Goal: Information Seeking & Learning: Get advice/opinions

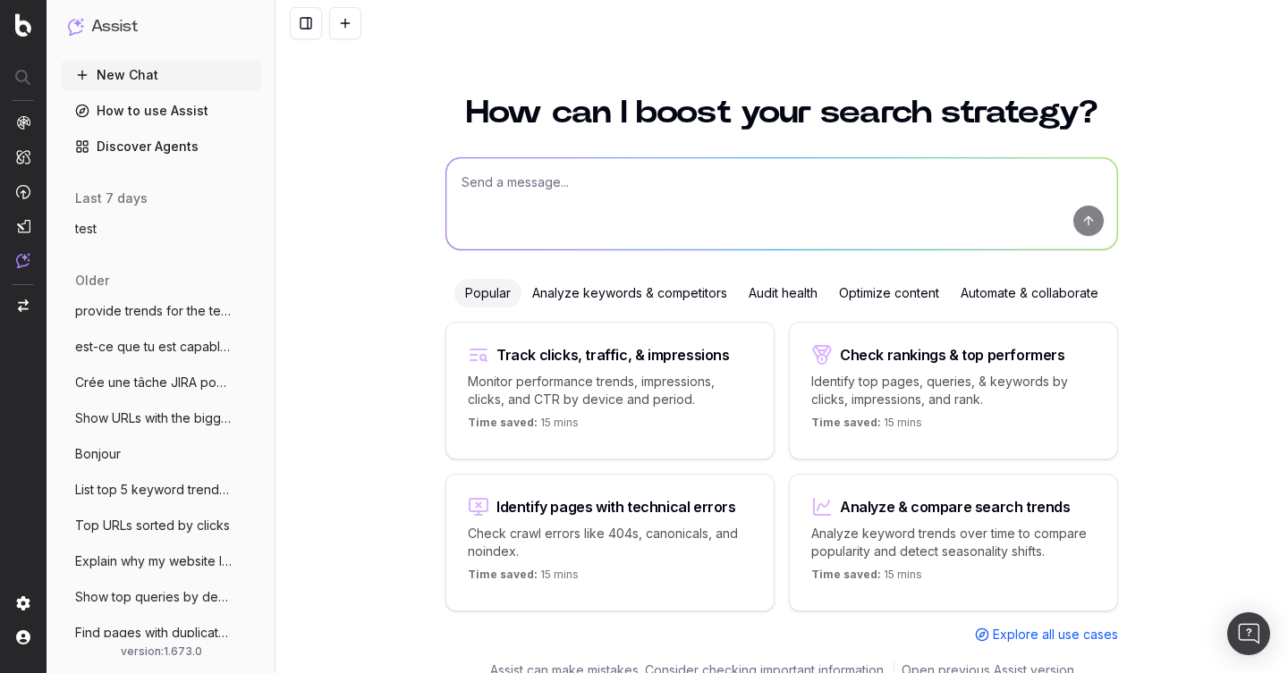
scroll to position [21, 0]
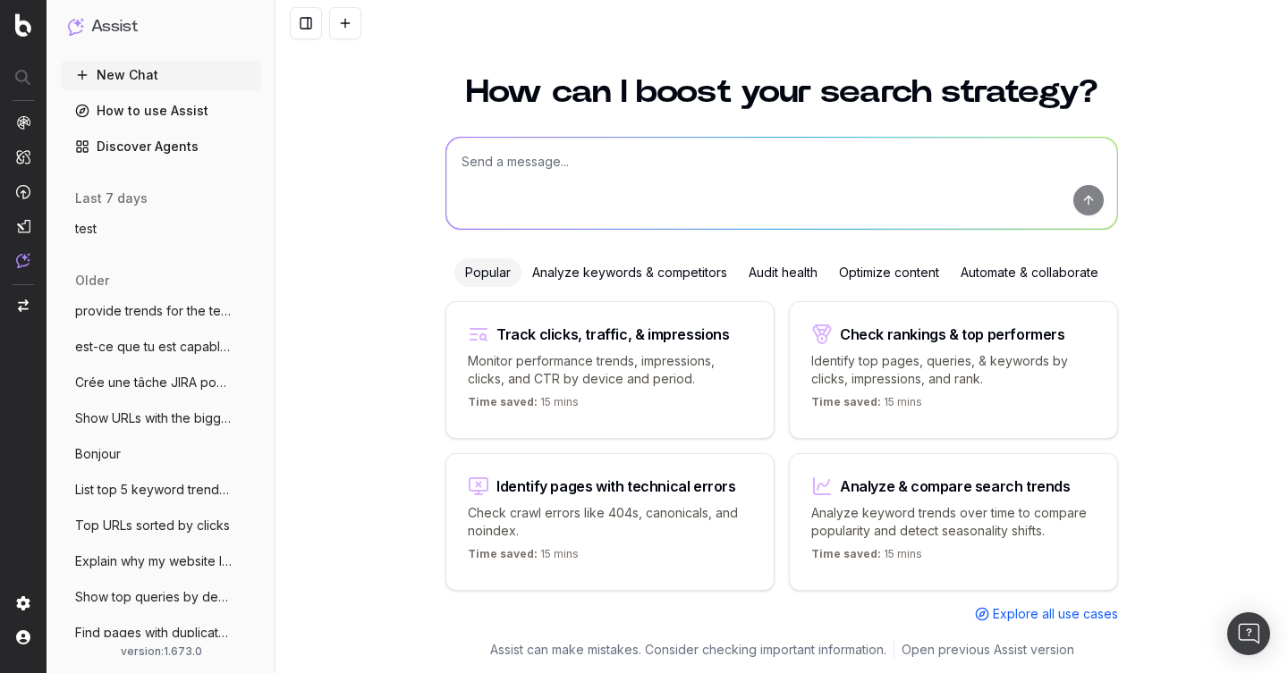
click at [538, 156] on textarea at bounding box center [781, 183] width 671 height 91
paste textarea "Could you suggest some relative keywords about “[MEDICAL_DATA]”?"
type textarea "Could you suggest some relative keywords about “[MEDICAL_DATA]”?"
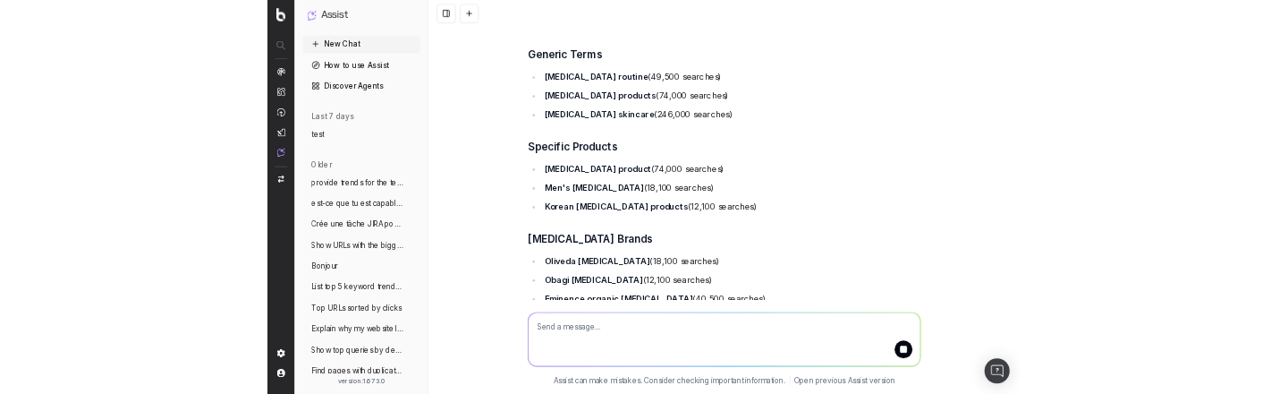
scroll to position [0, 0]
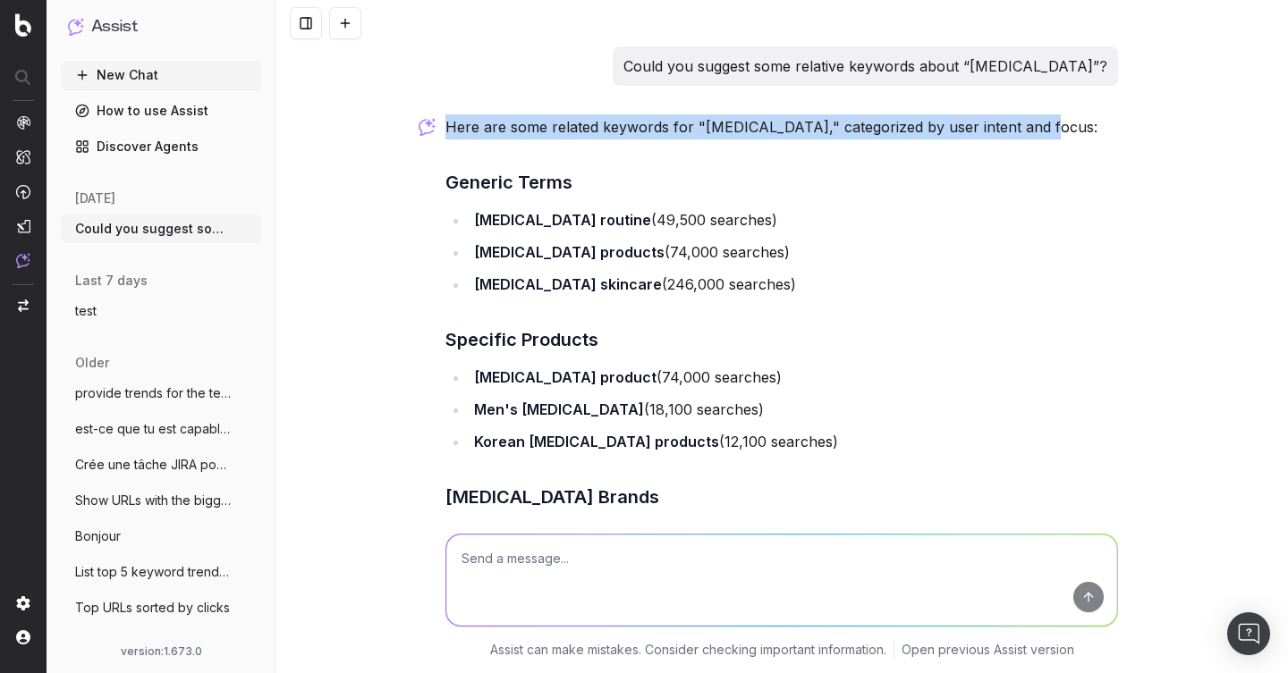
drag, startPoint x: 445, startPoint y: 125, endPoint x: 1028, endPoint y: 123, distance: 582.3
copy p "Here are some related keywords for "[MEDICAL_DATA]," categorized by user intent…"
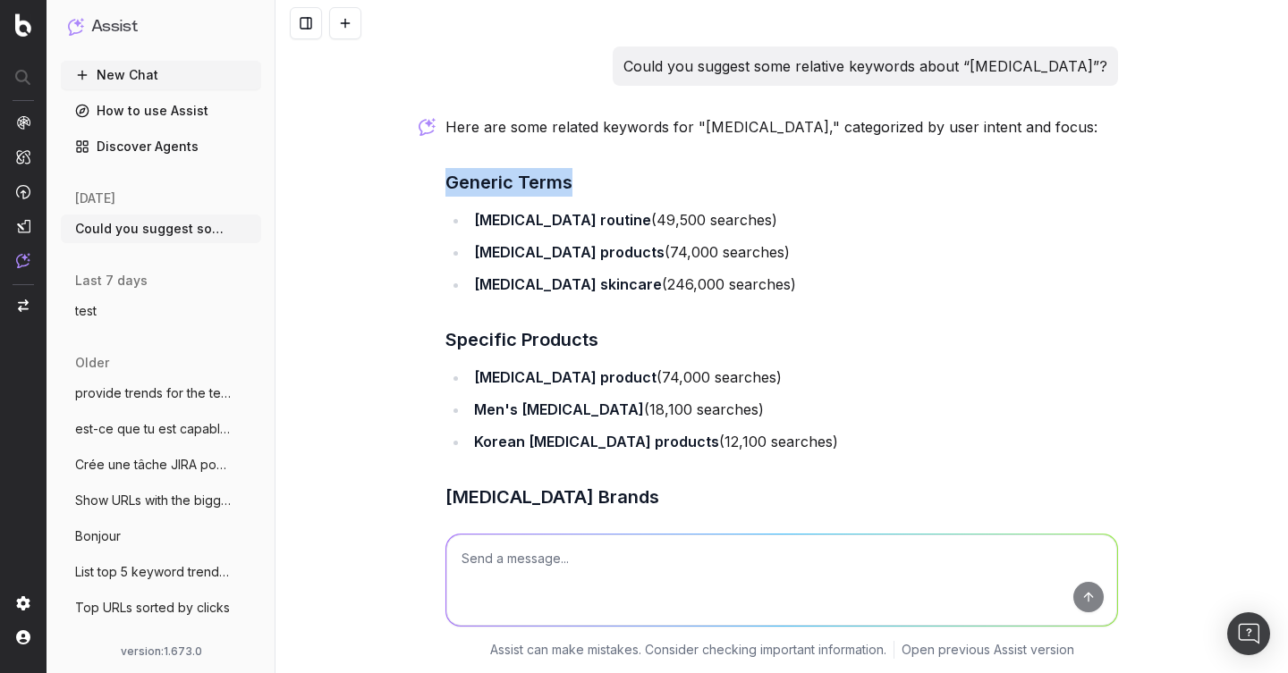
drag, startPoint x: 450, startPoint y: 181, endPoint x: 568, endPoint y: 184, distance: 118.1
click at [569, 184] on h3 "Generic Terms" at bounding box center [781, 182] width 673 height 29
copy h3 "Generic Terms"
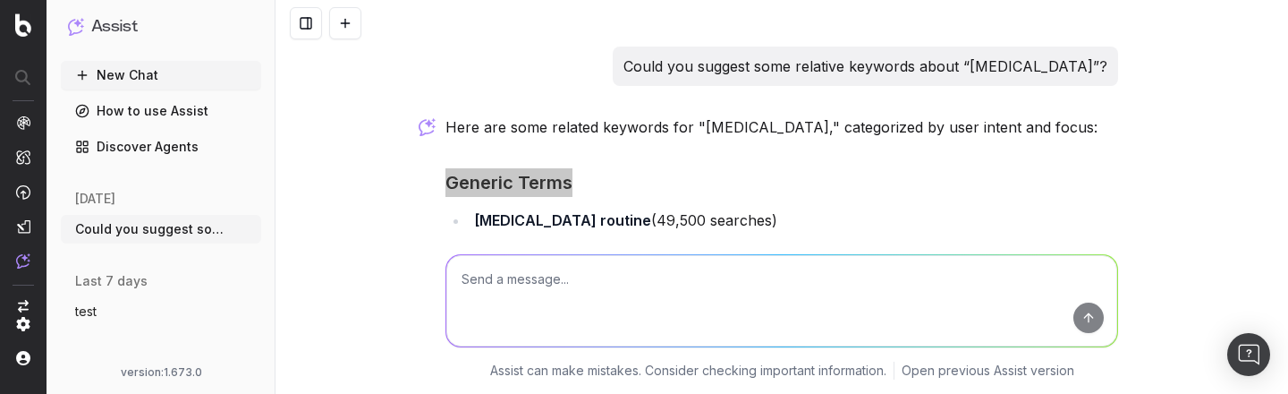
scroll to position [64, 0]
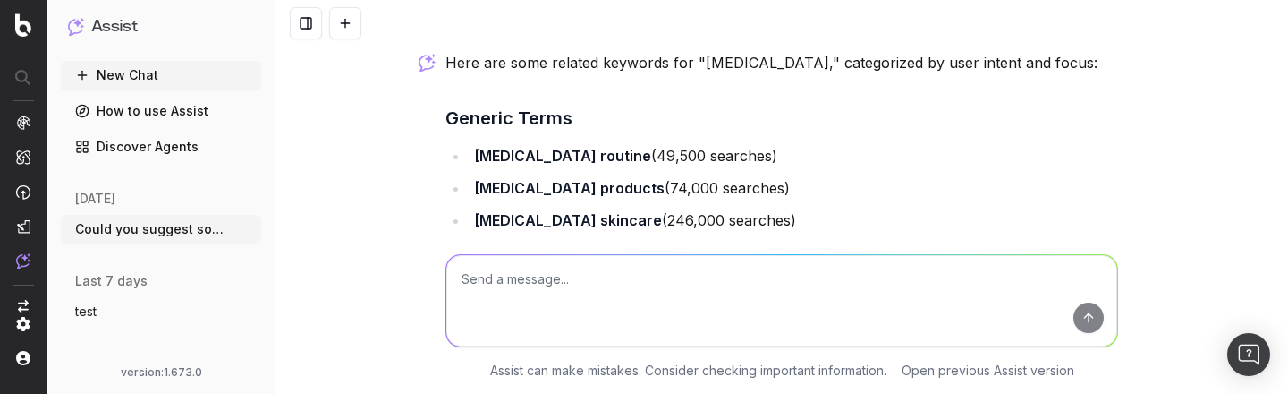
click at [471, 172] on ul "[MEDICAL_DATA] routine (49,500 searches) [MEDICAL_DATA] products (74,000 search…" at bounding box center [781, 187] width 673 height 89
drag, startPoint x: 475, startPoint y: 155, endPoint x: 589, endPoint y: 153, distance: 114.5
click at [589, 153] on strong "[MEDICAL_DATA] routine" at bounding box center [562, 156] width 177 height 18
copy strong "[MEDICAL_DATA] routine"
drag, startPoint x: 592, startPoint y: 152, endPoint x: 740, endPoint y: 151, distance: 147.6
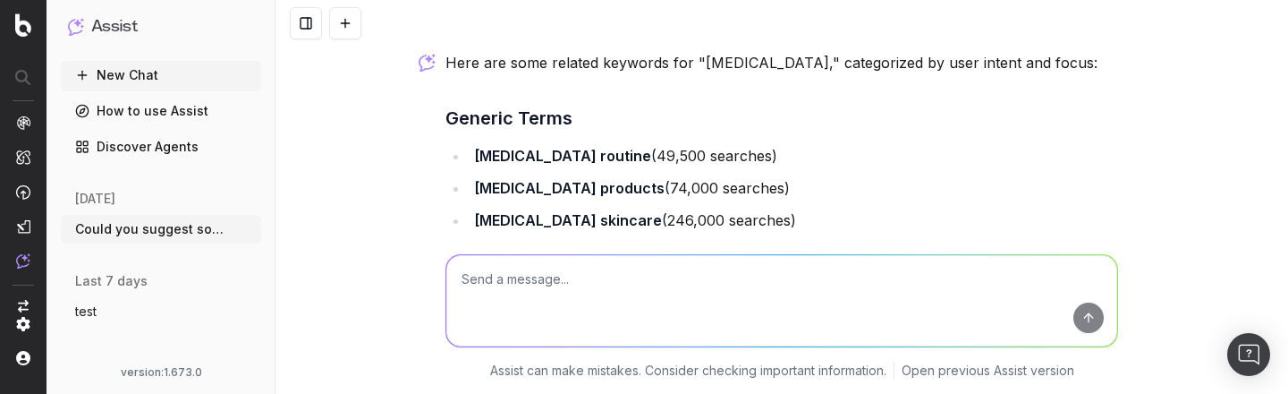
click at [741, 152] on li "[MEDICAL_DATA] routine (49,500 searches)" at bounding box center [793, 155] width 649 height 25
drag, startPoint x: 718, startPoint y: 155, endPoint x: 594, endPoint y: 155, distance: 124.3
click at [594, 155] on li "[MEDICAL_DATA] routine (49,500 searches)" at bounding box center [793, 155] width 649 height 25
copy li "(49,500 searches)"
drag, startPoint x: 472, startPoint y: 183, endPoint x: 746, endPoint y: 221, distance: 276.3
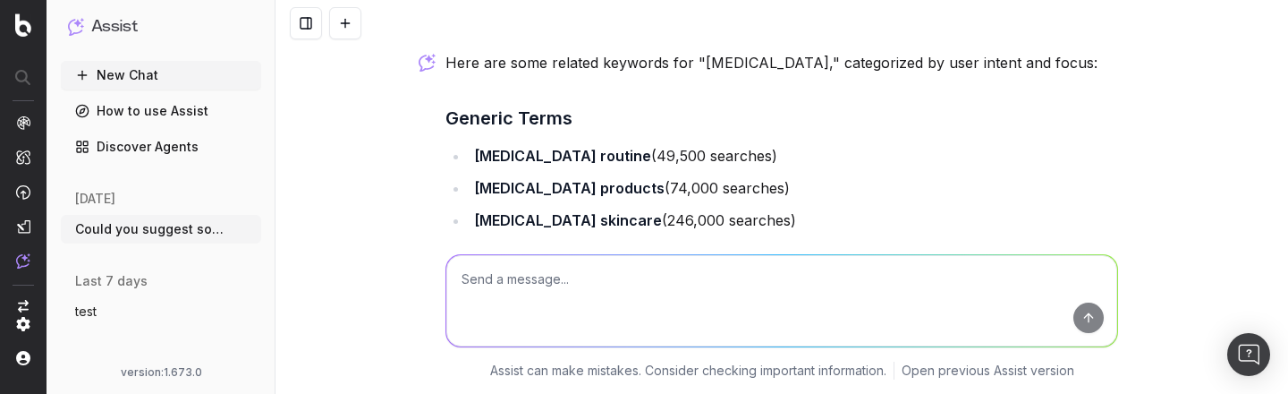
click at [747, 221] on ul "[MEDICAL_DATA] routine (49,500 searches) [MEDICAL_DATA] products (74,000 search…" at bounding box center [781, 187] width 673 height 89
copy ul "[MEDICAL_DATA] products (74,000 searches) [MEDICAL_DATA] skincare (246,000 sear…"
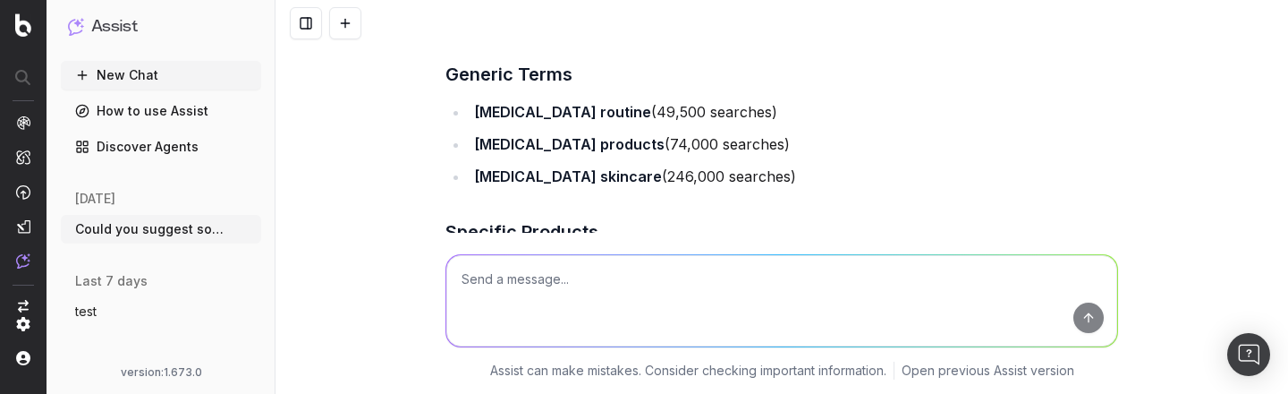
scroll to position [106, 0]
